Goal: Transaction & Acquisition: Purchase product/service

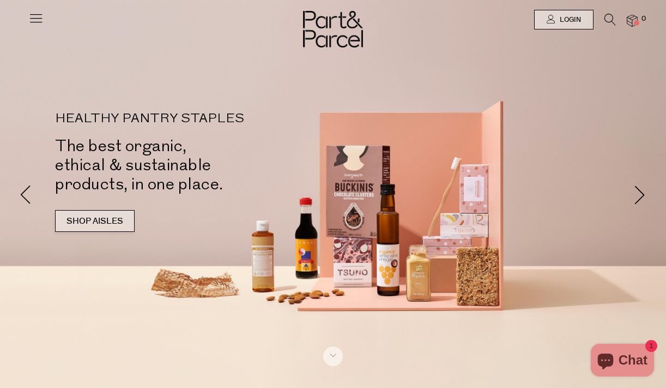
click at [110, 225] on link "SHOP AISLES" at bounding box center [95, 221] width 80 height 22
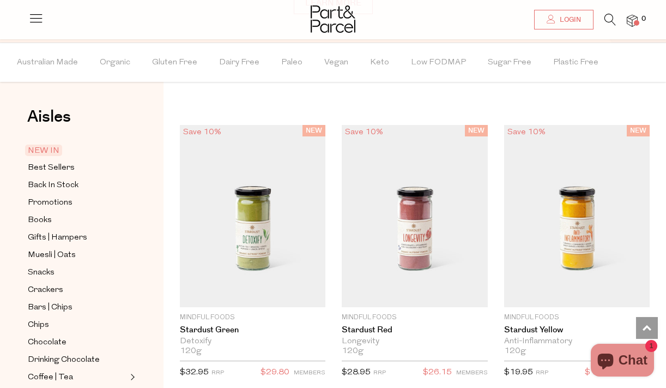
scroll to position [820, 0]
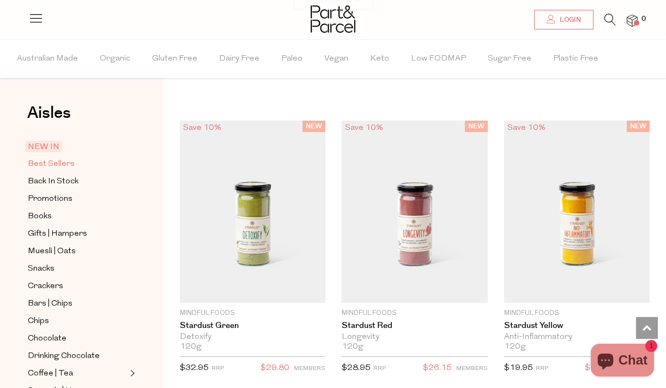
click at [55, 163] on span "Best Sellers" at bounding box center [51, 164] width 47 height 13
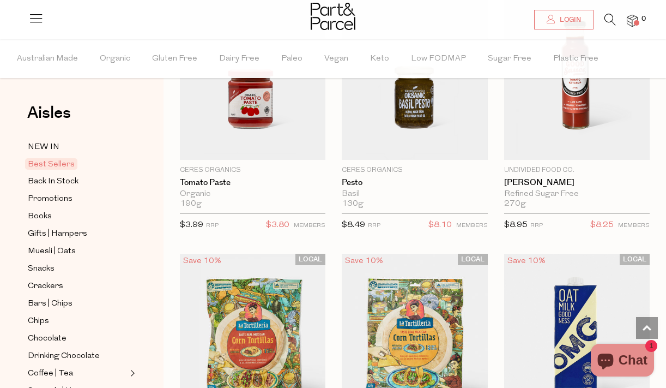
scroll to position [2344, 0]
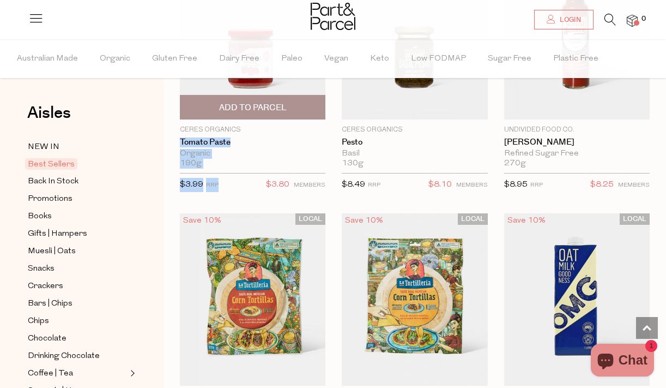
drag, startPoint x: 233, startPoint y: 191, endPoint x: 249, endPoint y: 127, distance: 66.3
click at [249, 127] on div "Ceres Organics Tomato Paste Organic 190g Only 75 Available $3.99 RRP $3.80 MEMB…" at bounding box center [253, 161] width 146 height 72
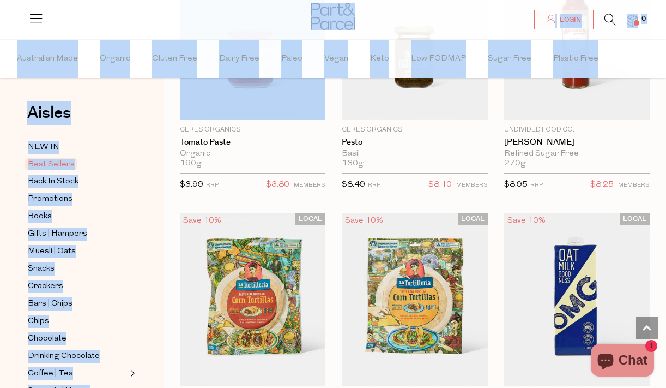
drag, startPoint x: 249, startPoint y: 116, endPoint x: 270, endPoint y: 20, distance: 97.7
click at [159, 148] on div "Aisles Clear NEW IN Best Sellers Back In Stock Promotions Books Gifts | Hampers…" at bounding box center [82, 213] width 164 height 348
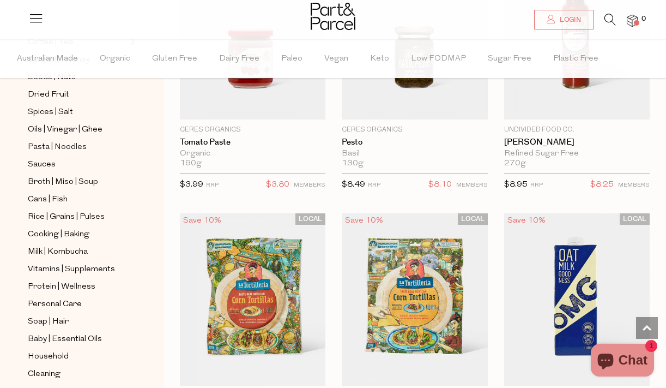
scroll to position [332, 0]
click at [107, 179] on link "Broth | Miso | Soup" at bounding box center [77, 182] width 99 height 14
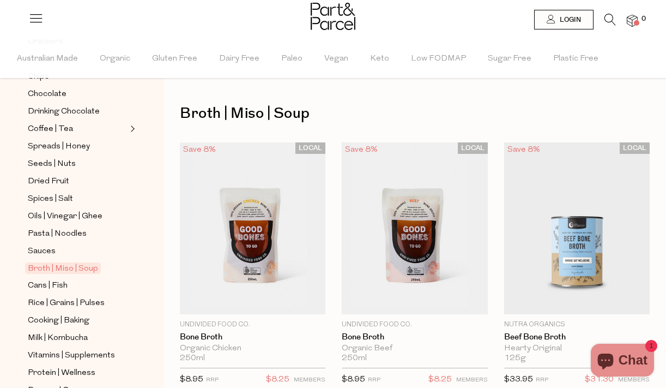
scroll to position [249, 0]
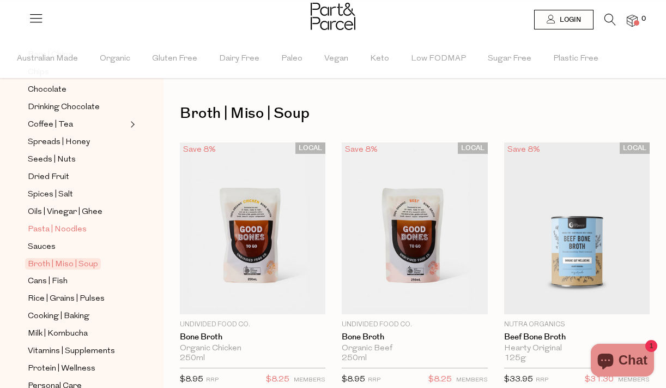
click at [67, 227] on span "Pasta | Noodles" at bounding box center [57, 229] width 59 height 13
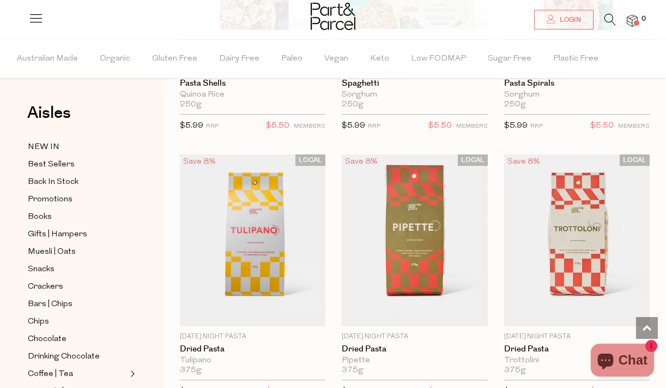
scroll to position [789, 0]
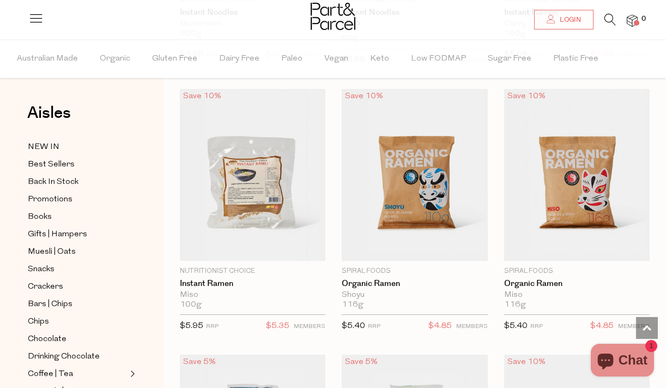
scroll to position [4323, 0]
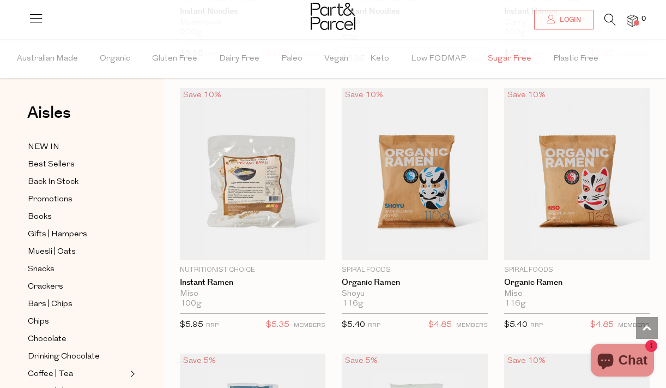
click at [510, 59] on span "Sugar Free" at bounding box center [510, 59] width 44 height 38
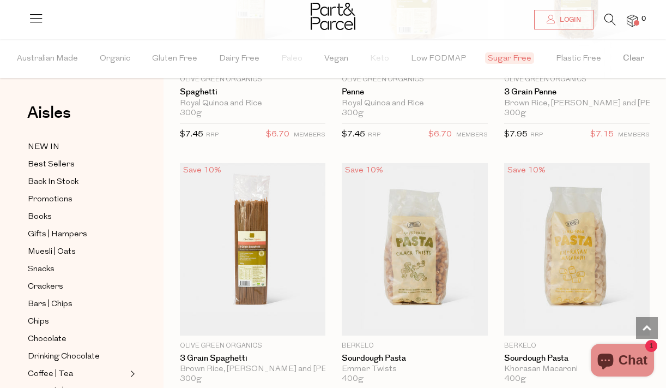
scroll to position [1057, 0]
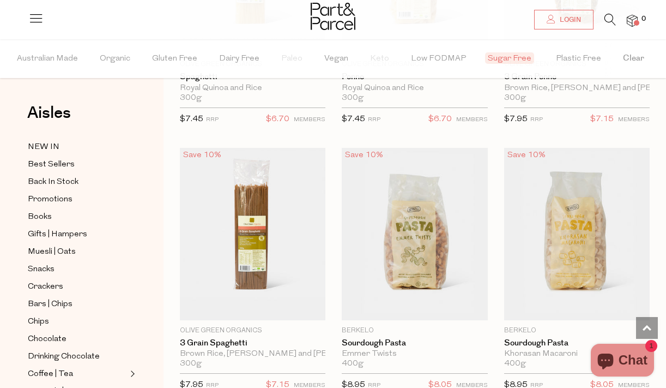
click at [610, 17] on icon at bounding box center [610, 20] width 11 height 12
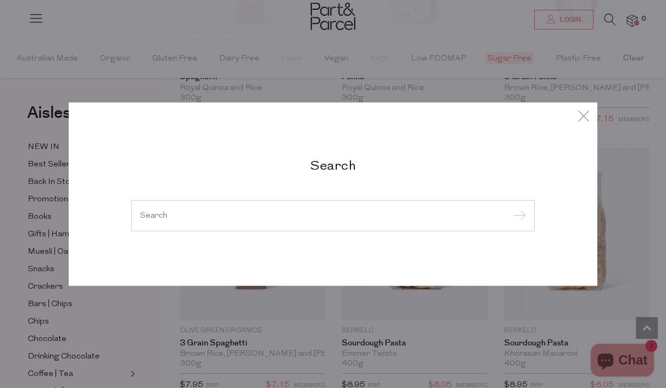
type input "r"
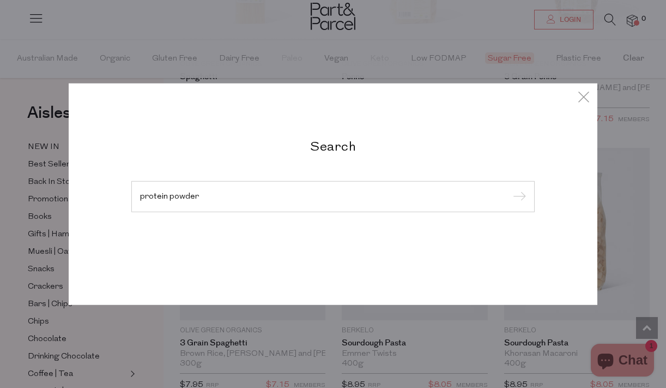
type input "protein powder"
click at [510, 189] on input "submit" at bounding box center [518, 197] width 16 height 16
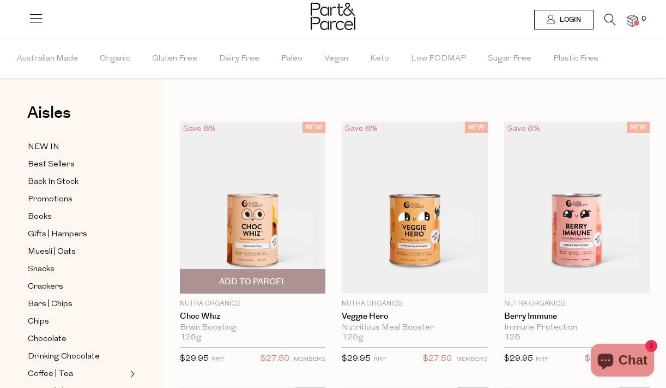
click at [307, 247] on img at bounding box center [253, 208] width 146 height 172
